Goal: Navigation & Orientation: Understand site structure

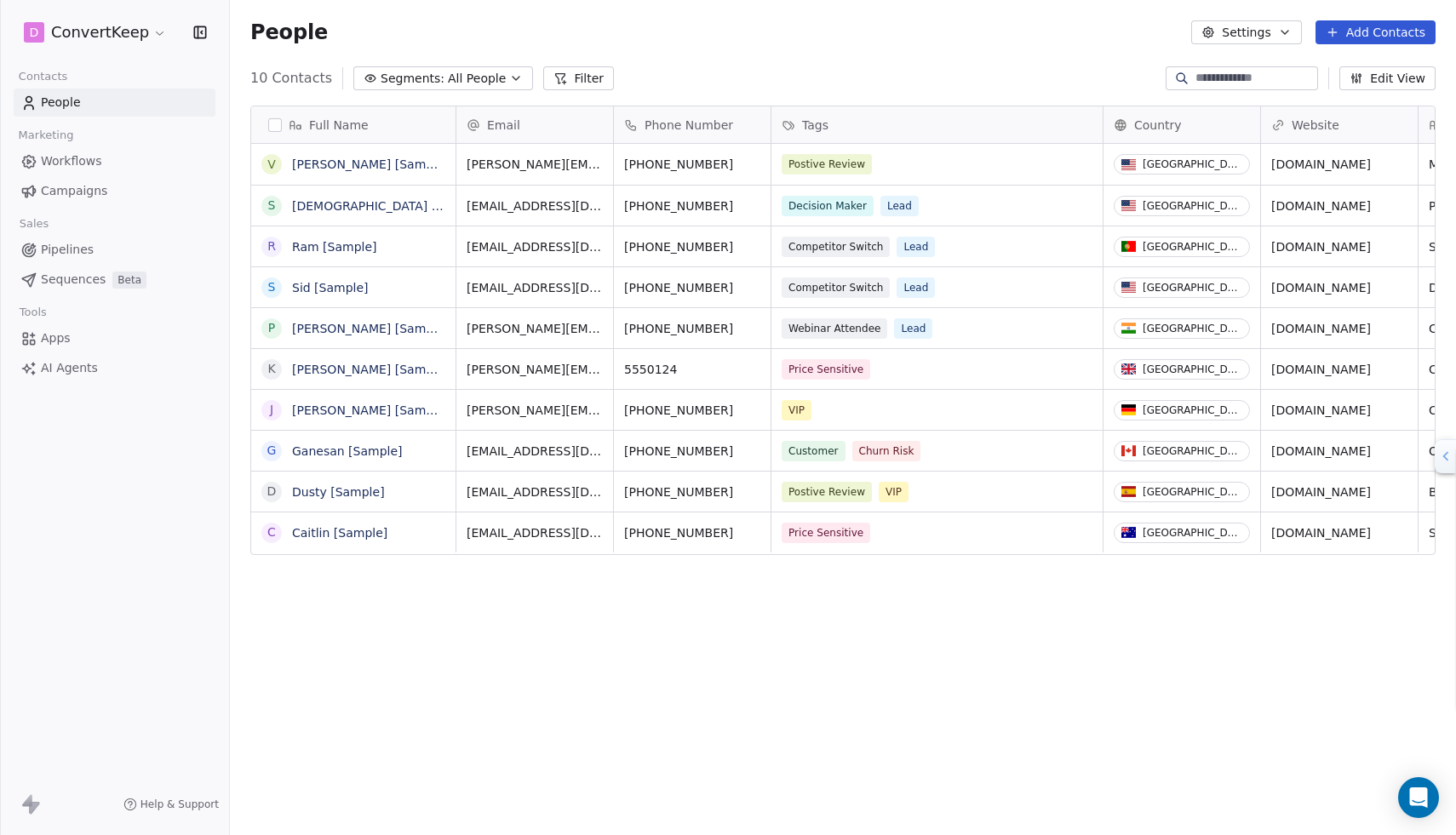
click at [55, 337] on span "Apps" at bounding box center [55, 338] width 30 height 18
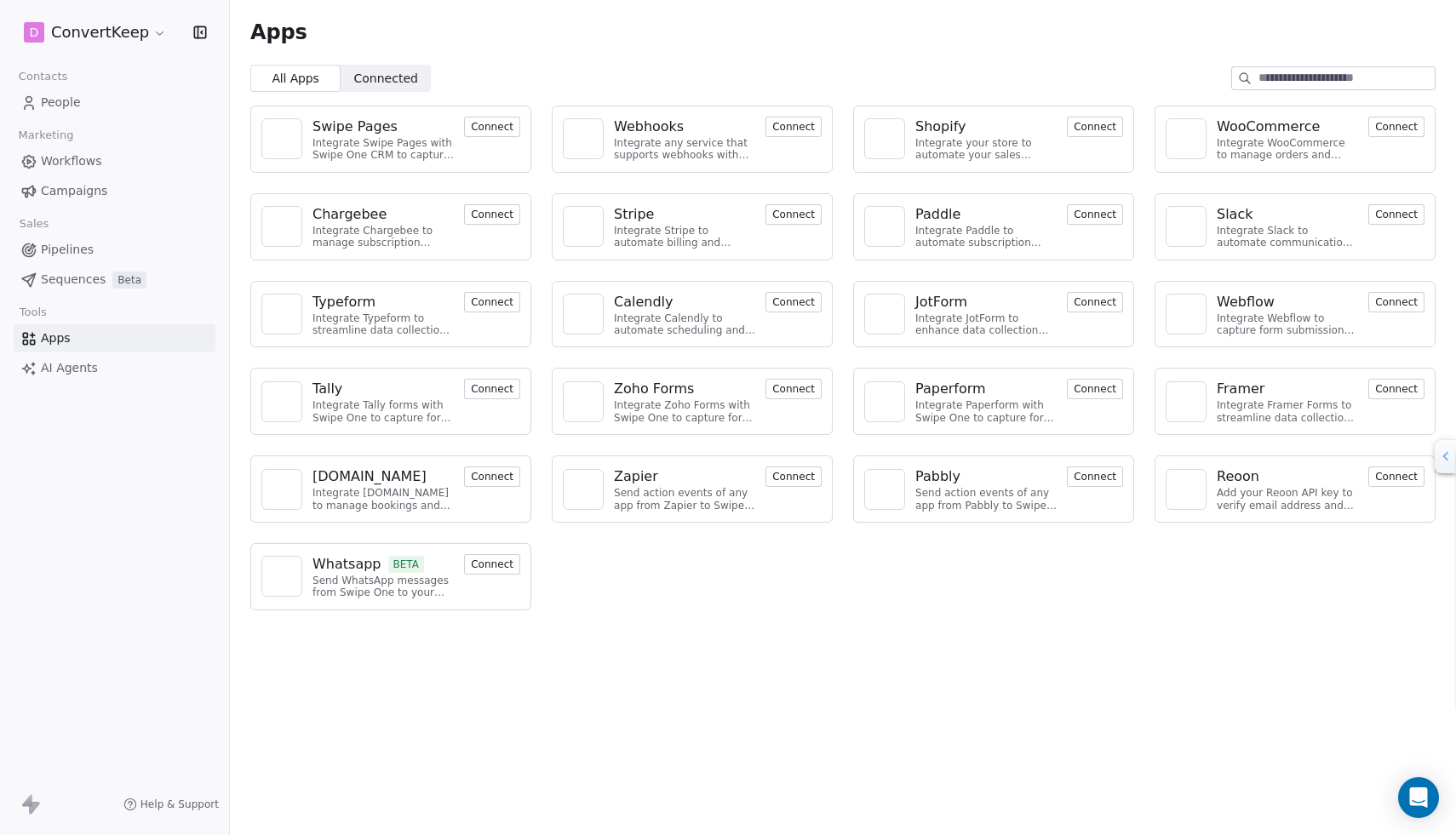
click at [85, 364] on span "AI Agents" at bounding box center [69, 368] width 57 height 18
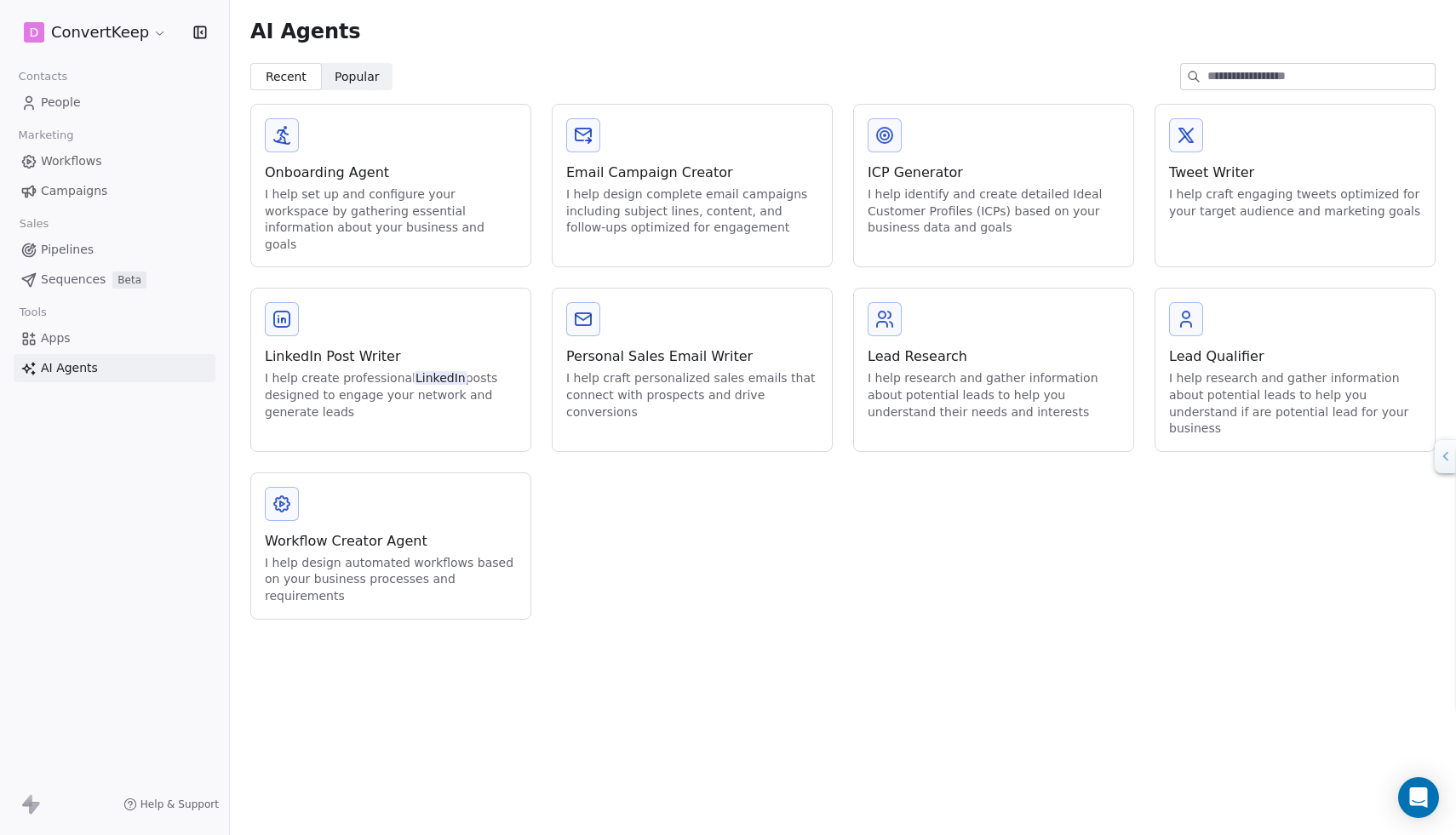
click at [82, 282] on span "Sequences" at bounding box center [72, 279] width 65 height 18
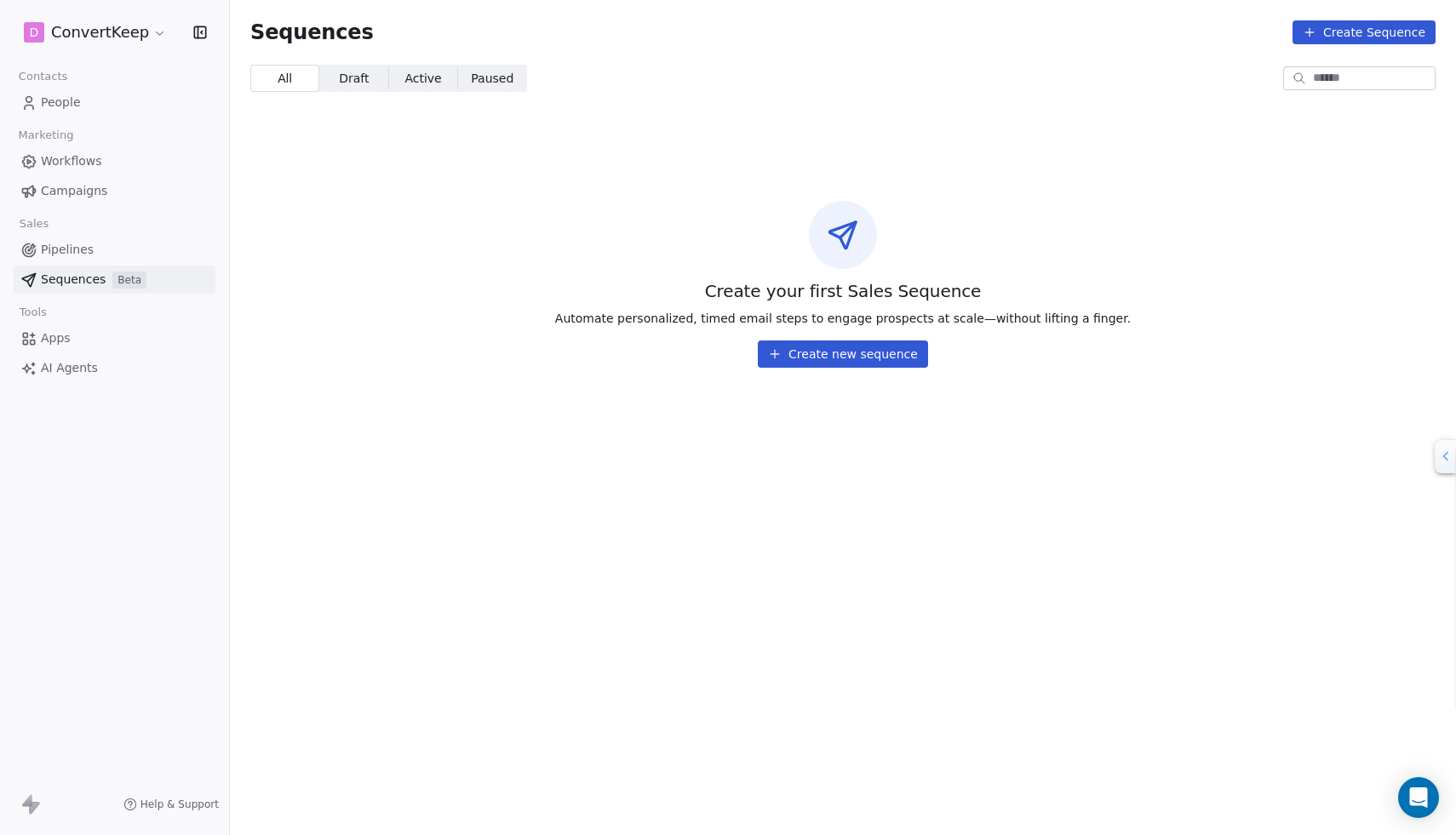
click at [92, 158] on span "Workflows" at bounding box center [71, 161] width 61 height 18
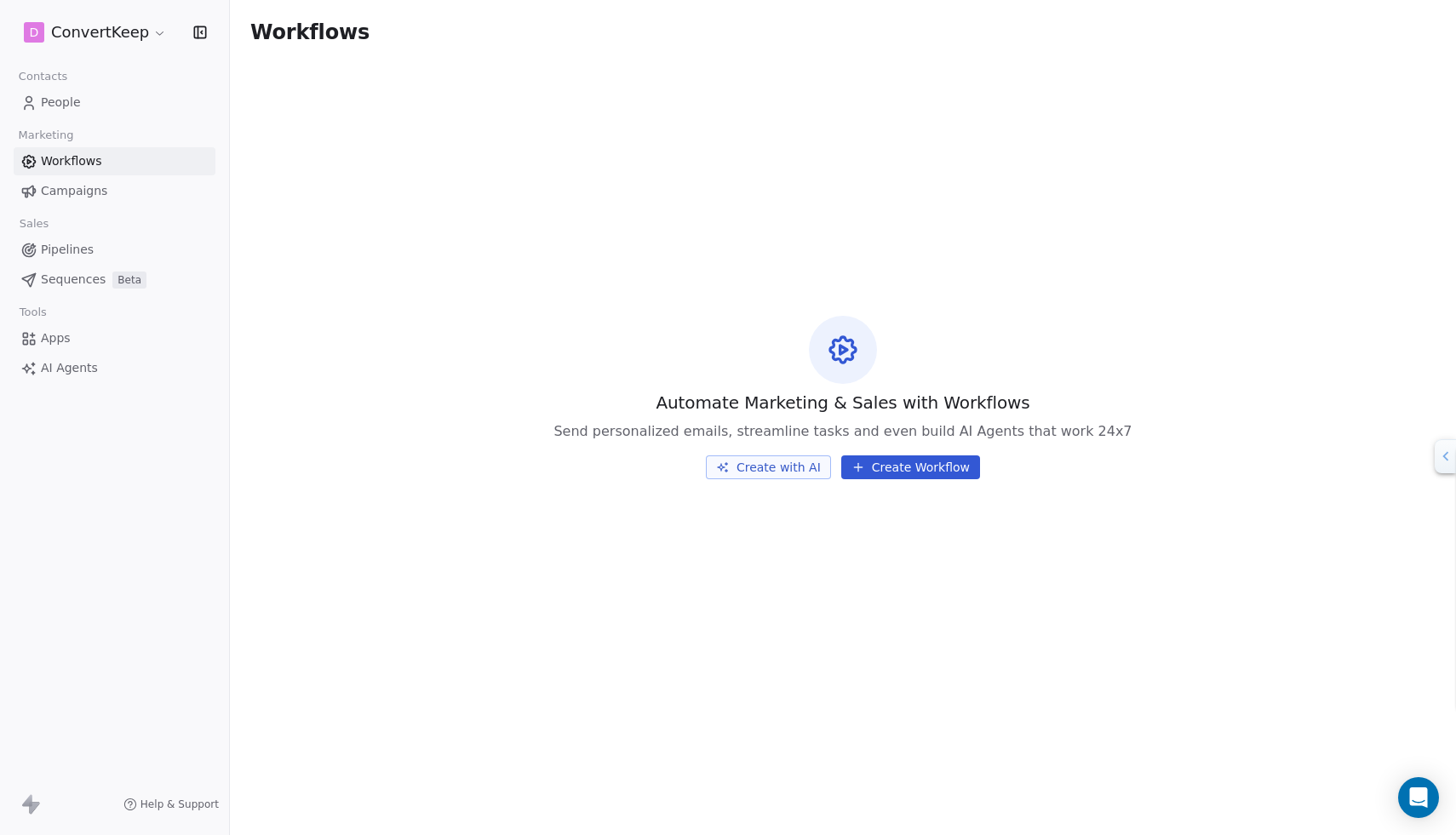
click at [88, 192] on span "Campaigns" at bounding box center [73, 191] width 66 height 18
